Goal: Find specific page/section: Find specific page/section

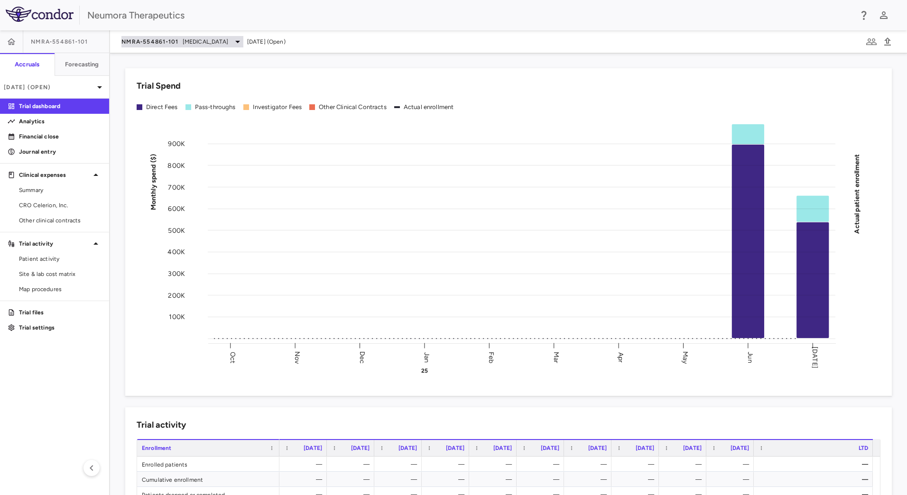
click at [144, 42] on span "NMRA‐554861‐101" at bounding box center [149, 42] width 57 height 8
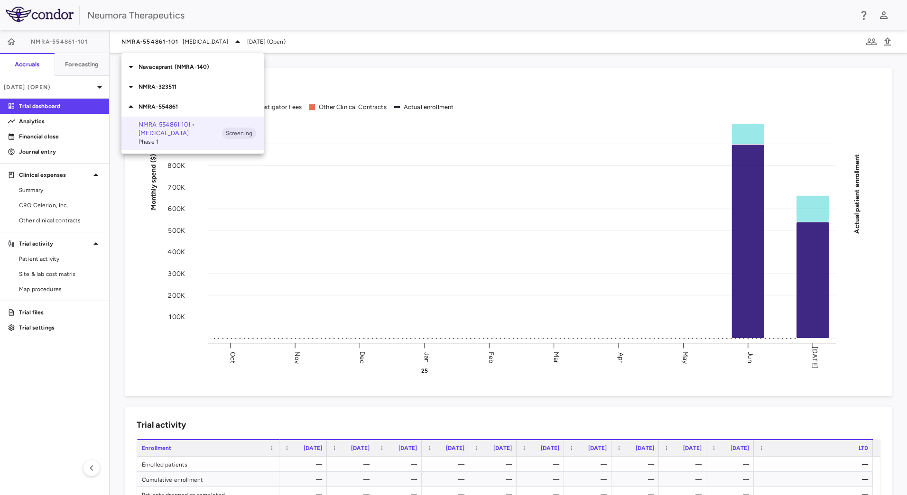
click at [171, 91] on p "NMRA-323511" at bounding box center [201, 87] width 125 height 9
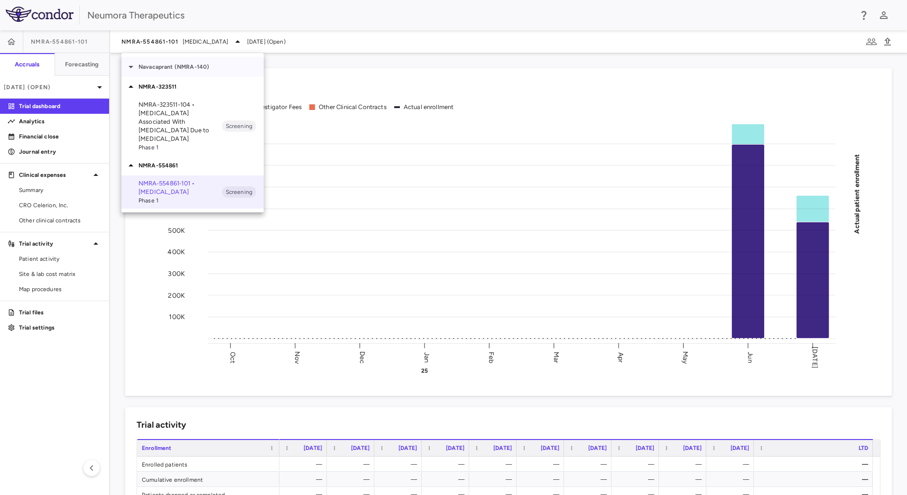
click at [199, 69] on p "Navacaprant (NMRA-140)" at bounding box center [201, 67] width 125 height 9
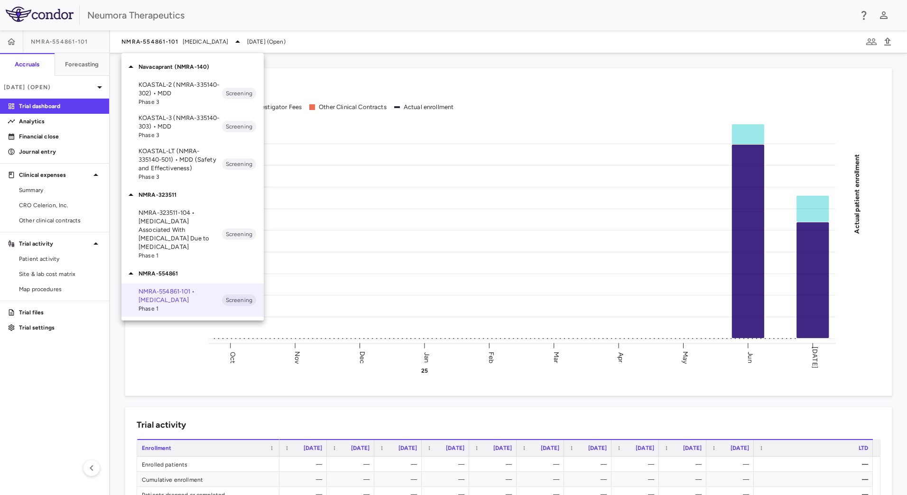
click at [186, 122] on p "KOASTAL-3 (NMRA-335140-303) • MDD" at bounding box center [180, 122] width 83 height 17
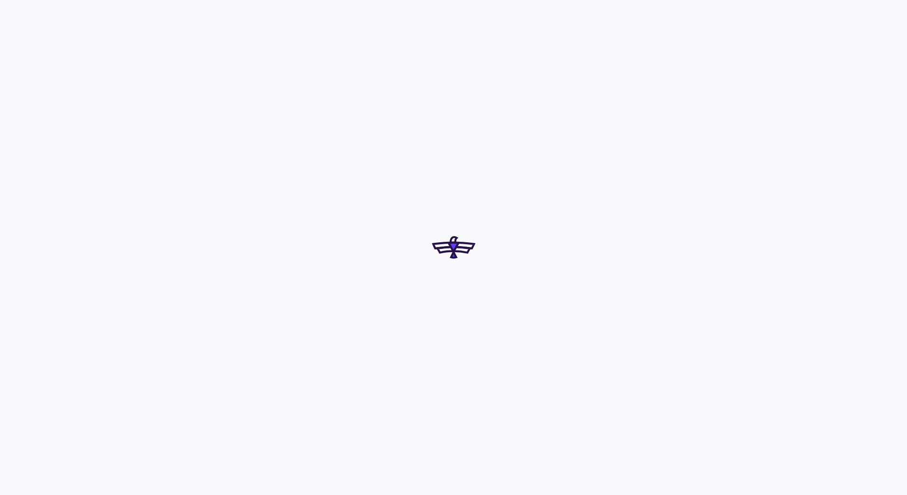
click at [454, 495] on html at bounding box center [453, 247] width 907 height 495
